Goal: Find specific page/section: Find specific page/section

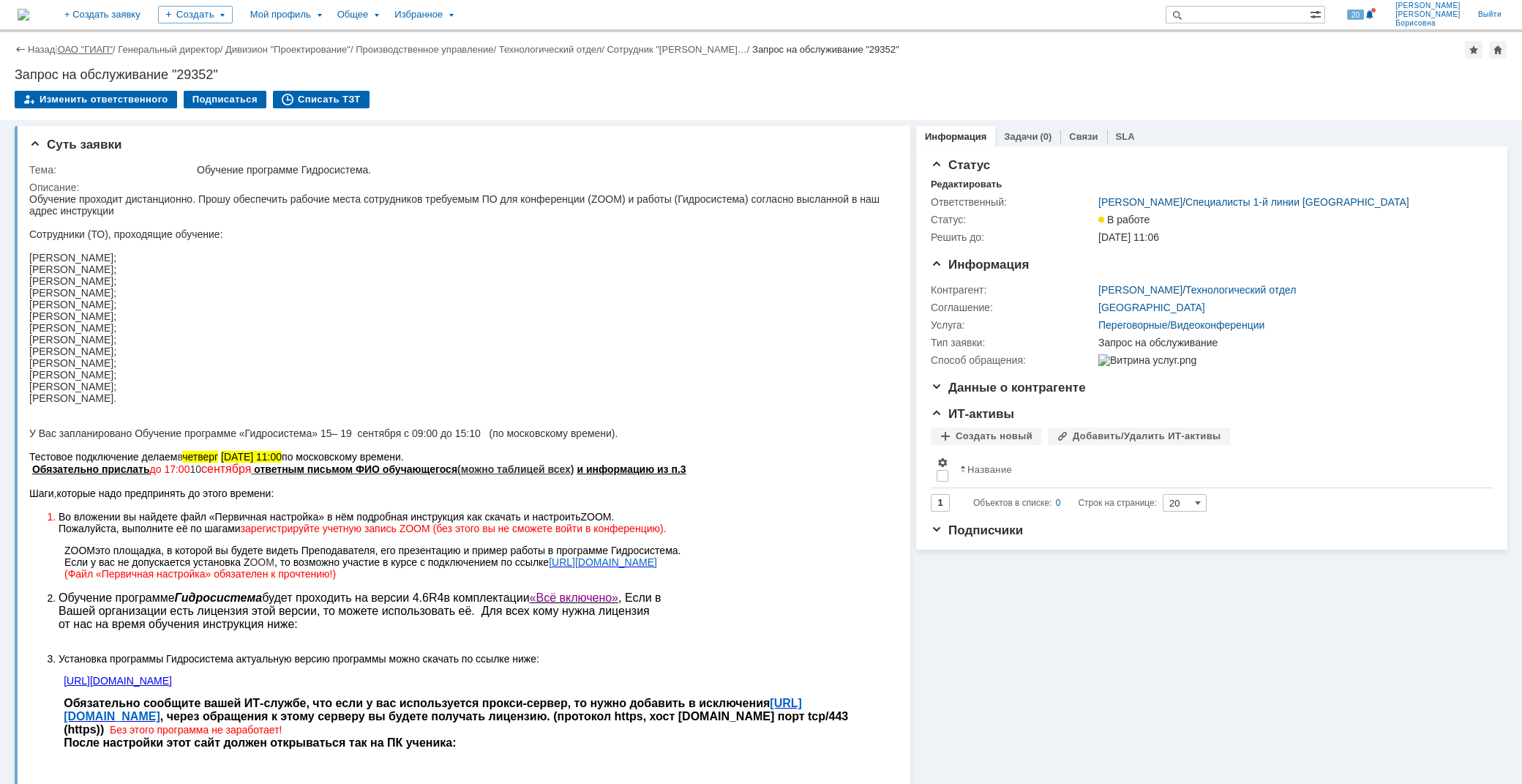
click at [88, 48] on link "ОАО "ГИАП"" at bounding box center [85, 49] width 55 height 11
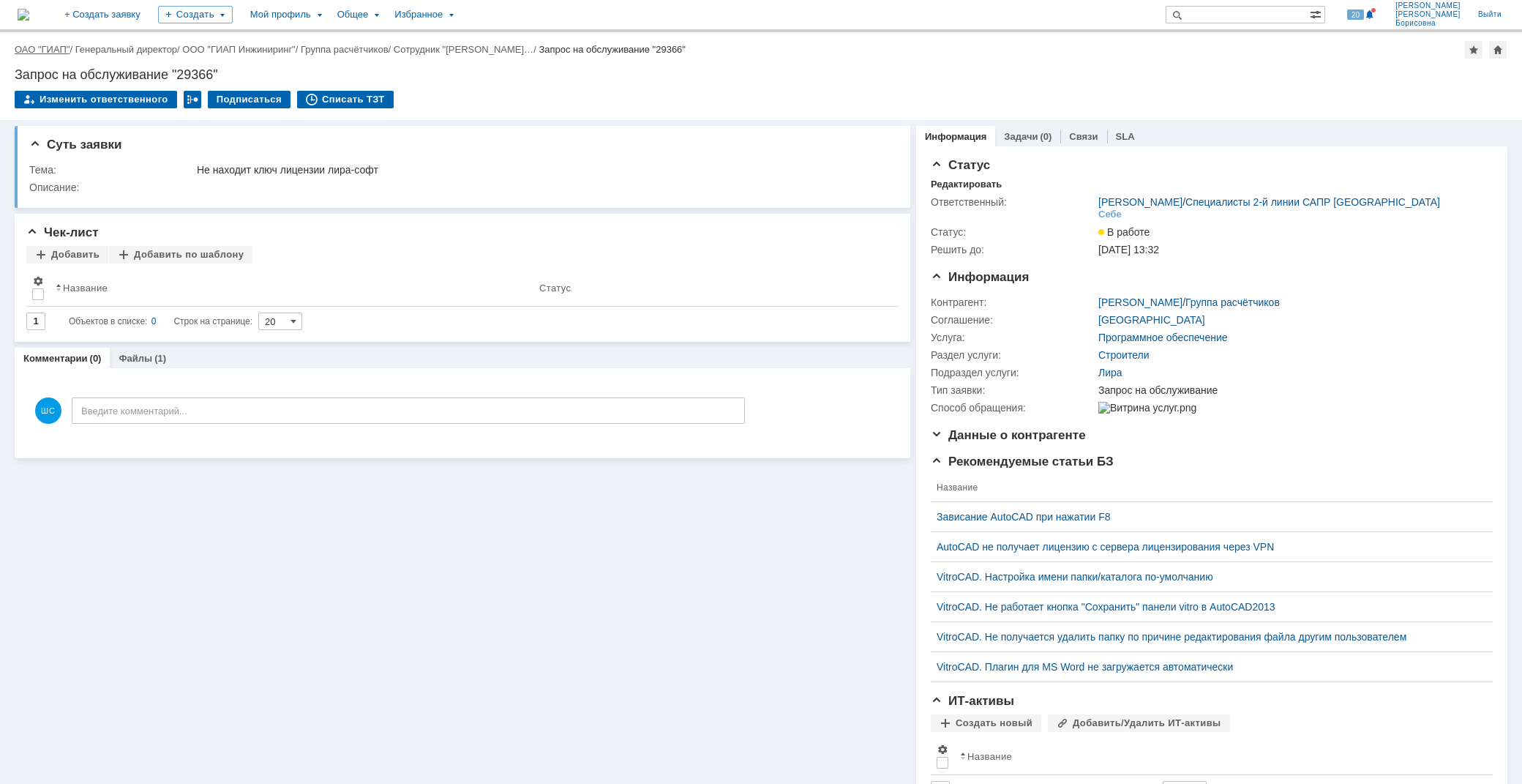
click at [53, 52] on link "ОАО "ГИАП"" at bounding box center [42, 49] width 55 height 11
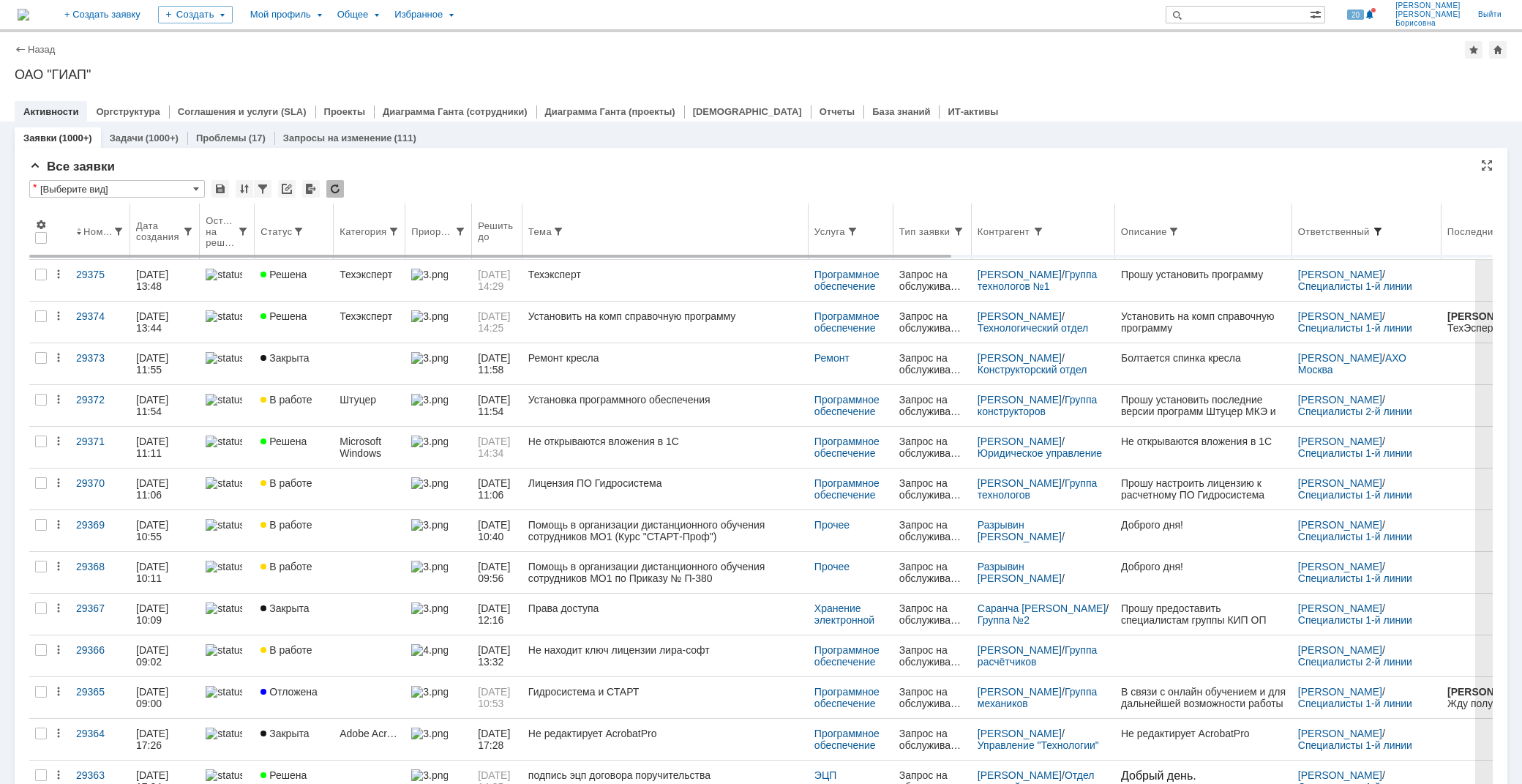
click at [1384, 227] on span at bounding box center [1378, 230] width 12 height 12
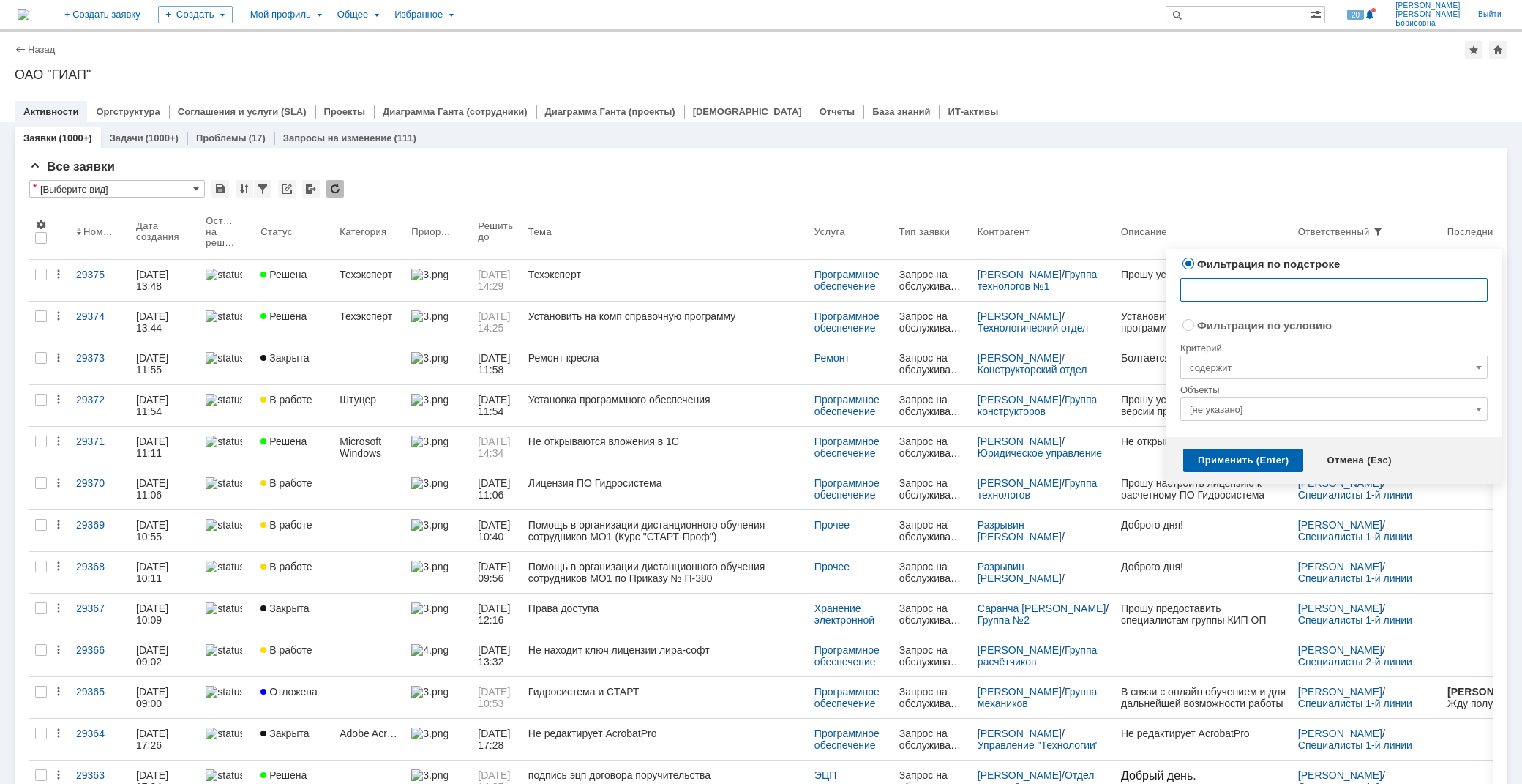
click at [1190, 286] on input "text" at bounding box center [1333, 289] width 307 height 23
type input "v"
